Goal: Find specific page/section: Find specific page/section

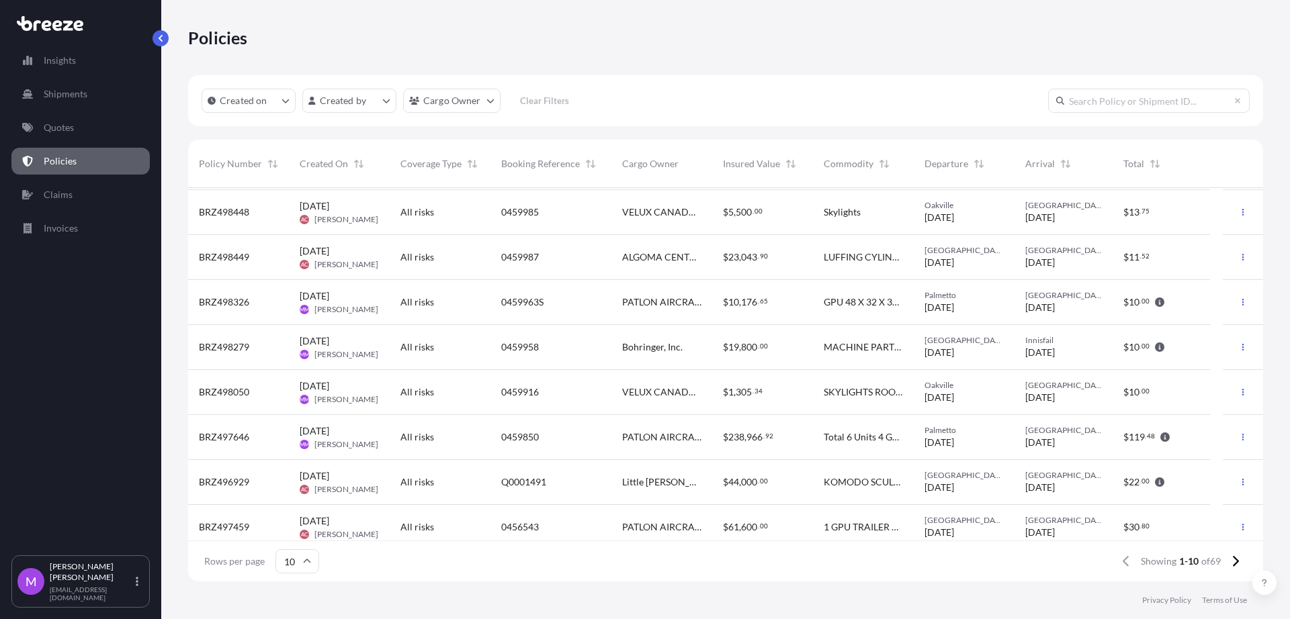
scroll to position [84, 0]
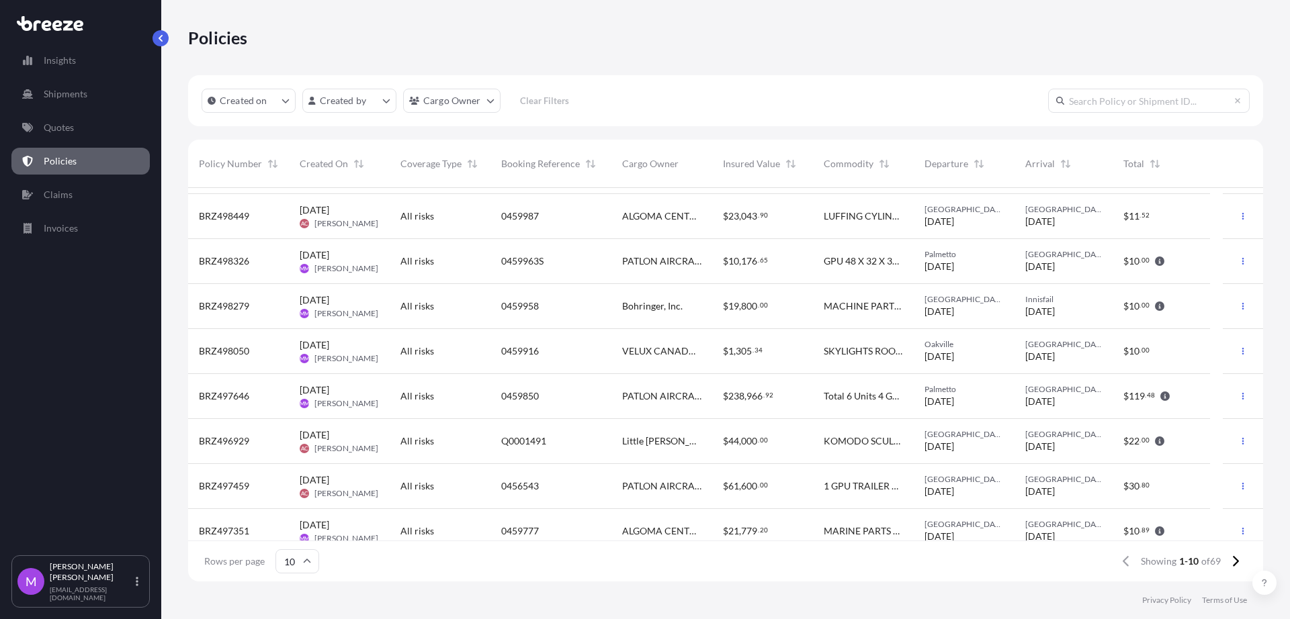
click at [303, 569] on input "10" at bounding box center [297, 562] width 44 height 24
click at [295, 502] on div "25" at bounding box center [296, 497] width 33 height 26
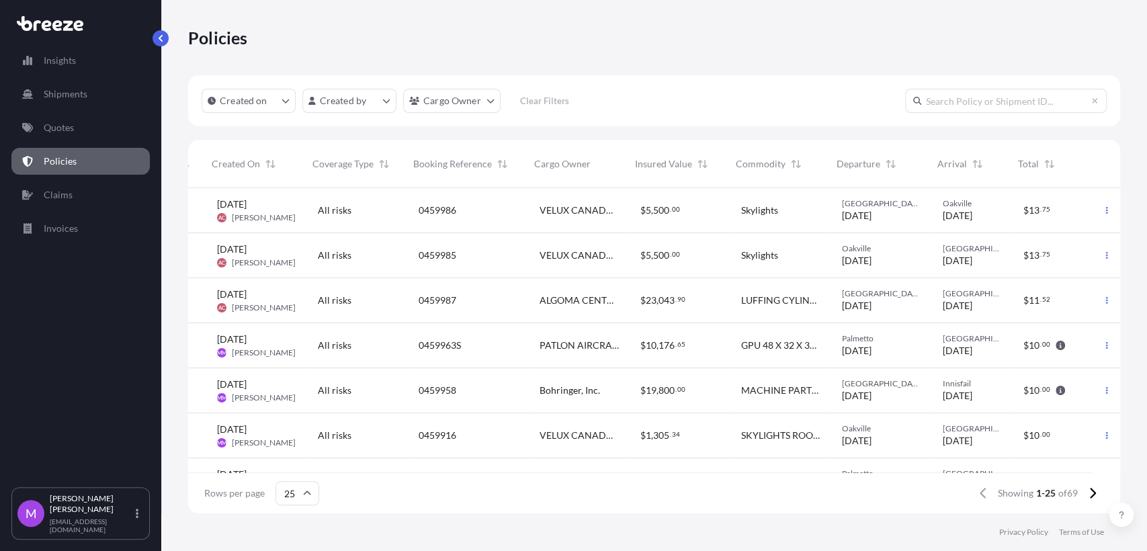
scroll to position [0, 94]
click at [1084, 497] on button at bounding box center [1092, 493] width 24 height 22
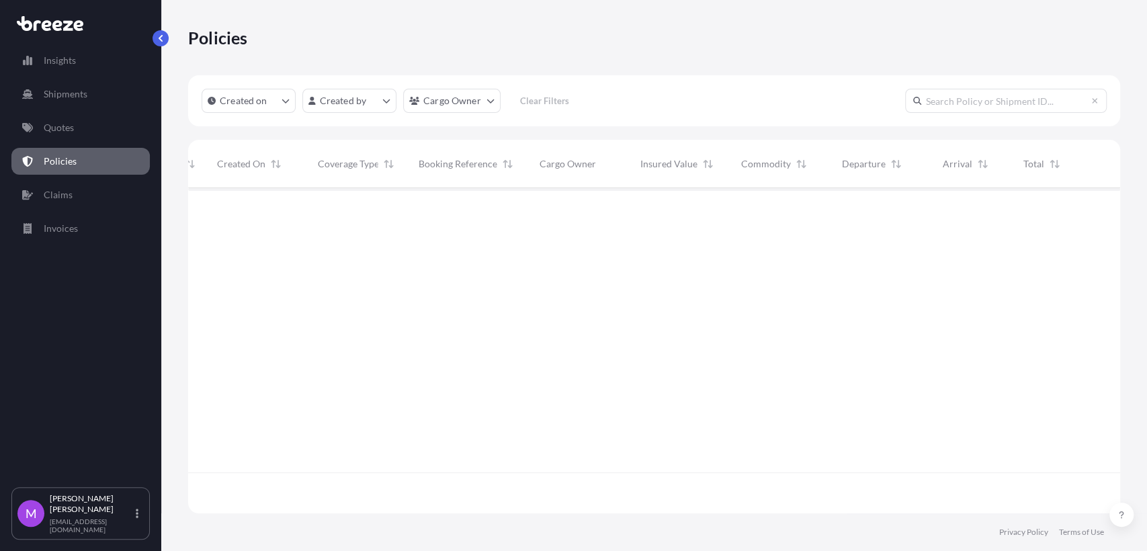
scroll to position [0, 83]
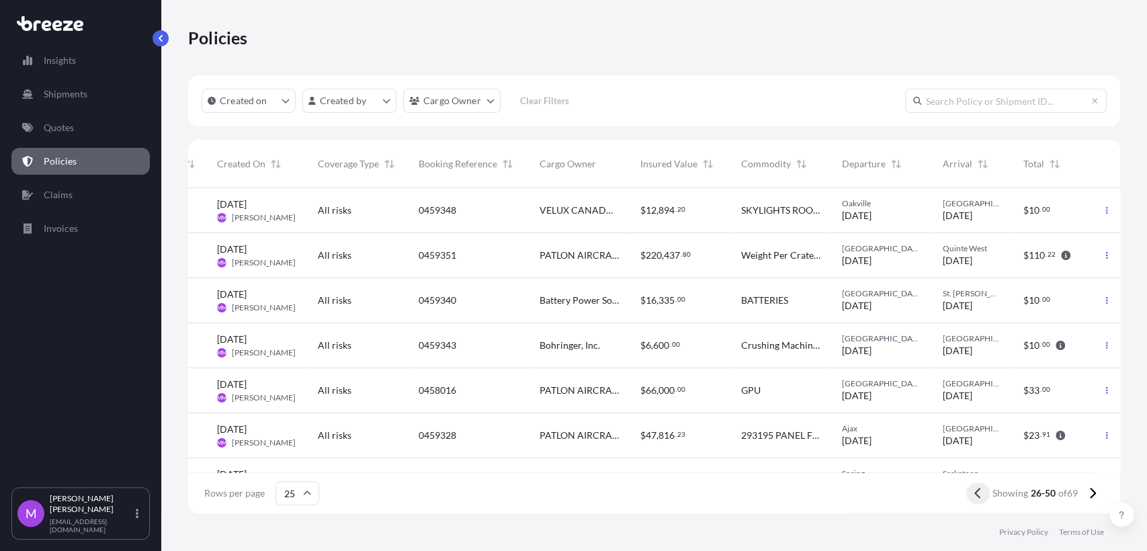
click at [975, 496] on icon at bounding box center [977, 493] width 7 height 12
click at [1108, 216] on div at bounding box center [1106, 210] width 27 height 45
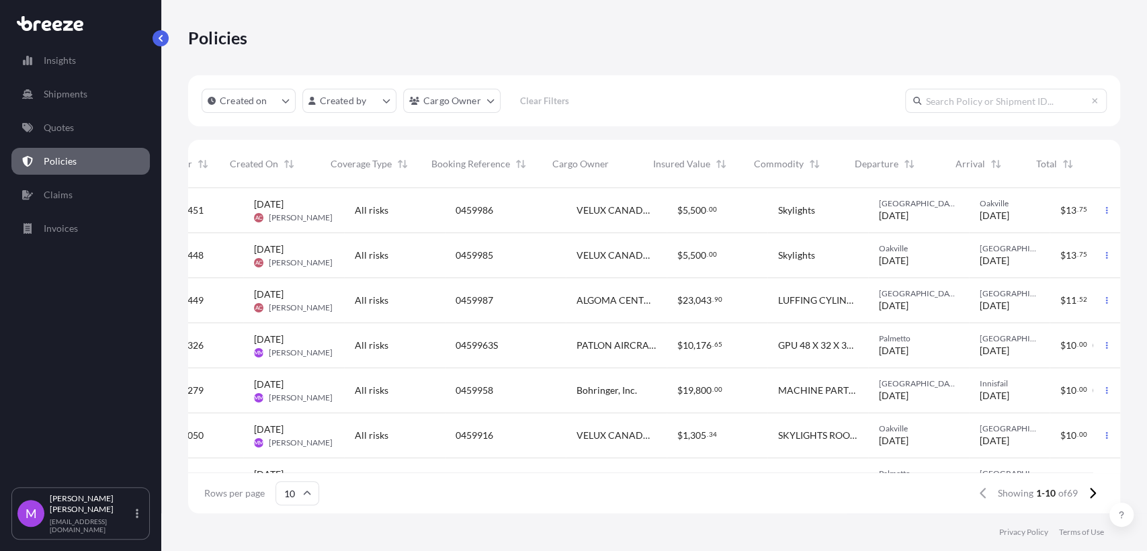
scroll to position [0, 94]
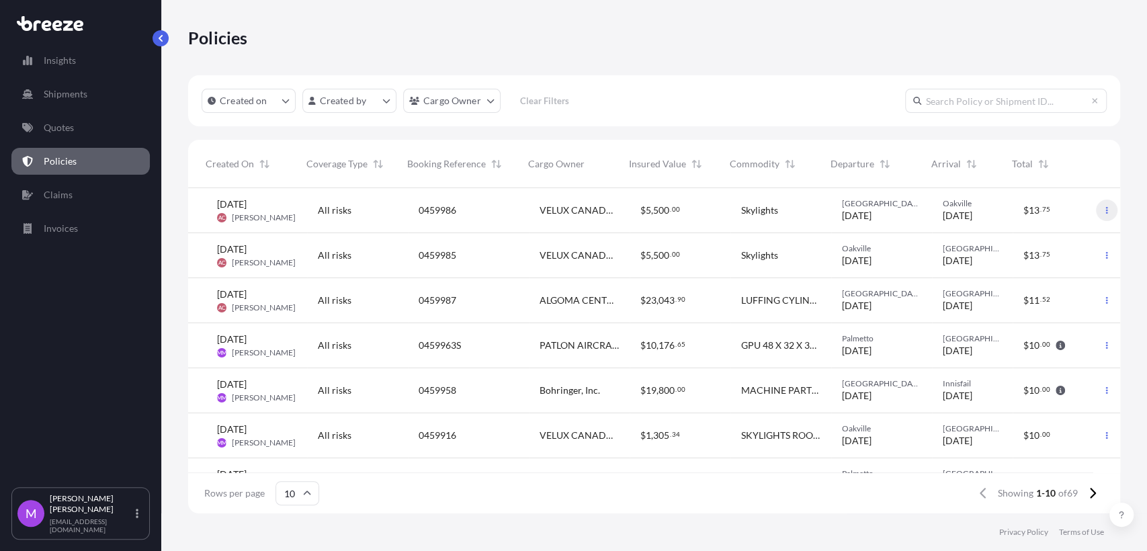
click at [1103, 210] on icon "button" at bounding box center [1107, 210] width 8 height 8
